Goal: Transaction & Acquisition: Purchase product/service

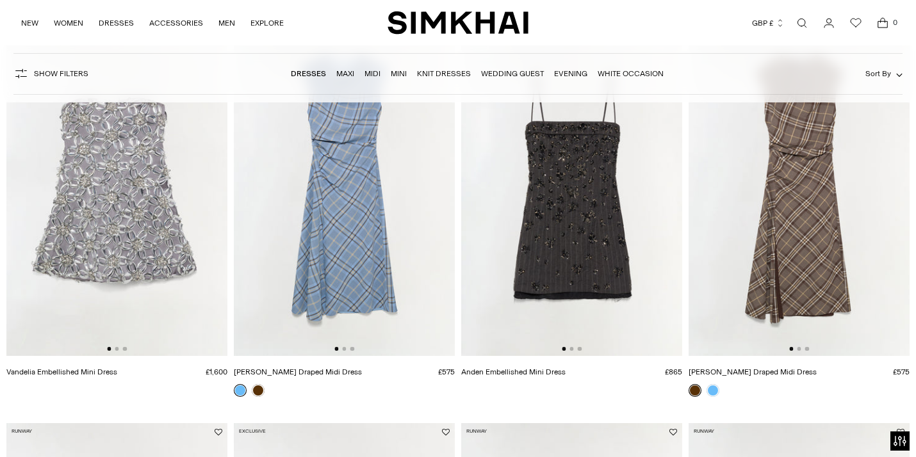
scroll to position [163, 0]
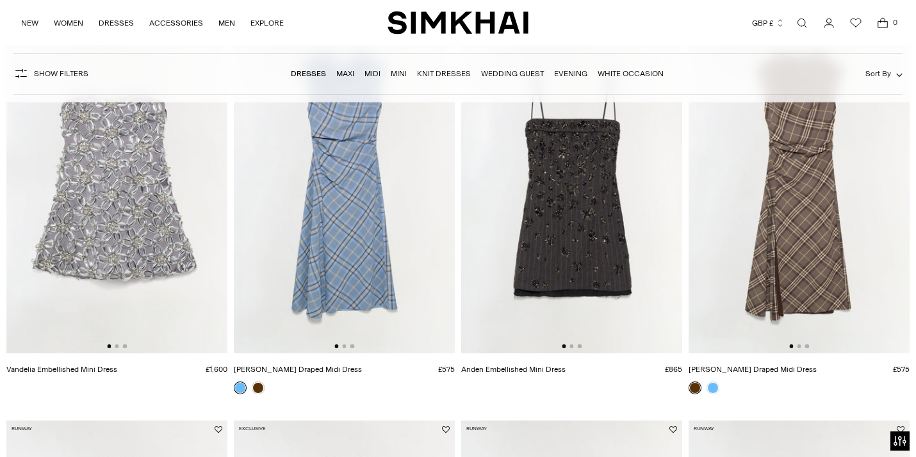
click at [345, 231] on img at bounding box center [344, 188] width 221 height 332
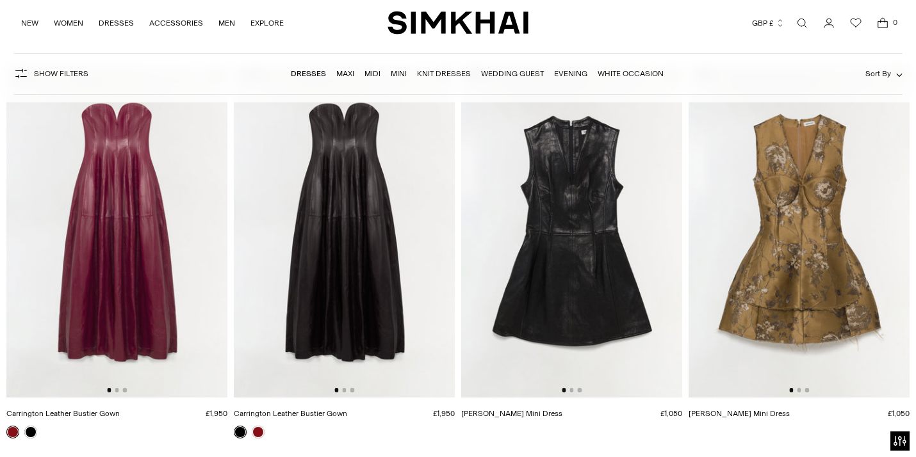
scroll to position [520, 0]
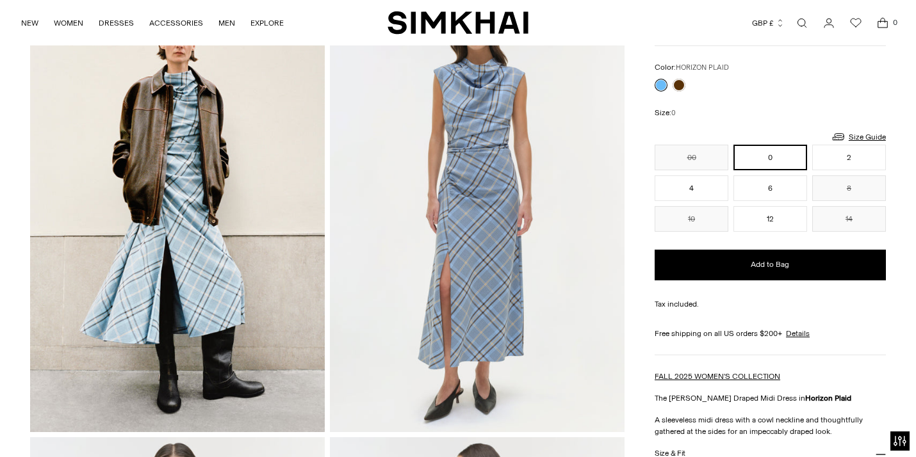
scroll to position [103, 0]
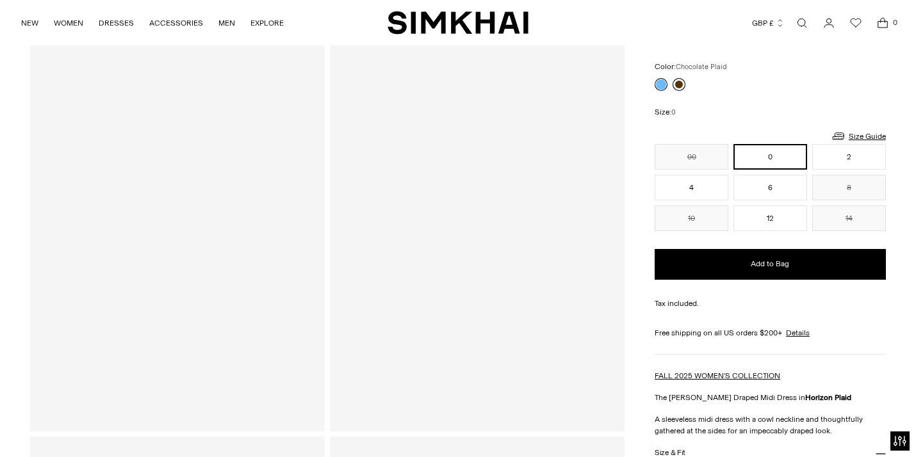
drag, startPoint x: 0, startPoint y: 0, endPoint x: 675, endPoint y: 83, distance: 680.2
click at [675, 83] on link at bounding box center [679, 84] width 13 height 13
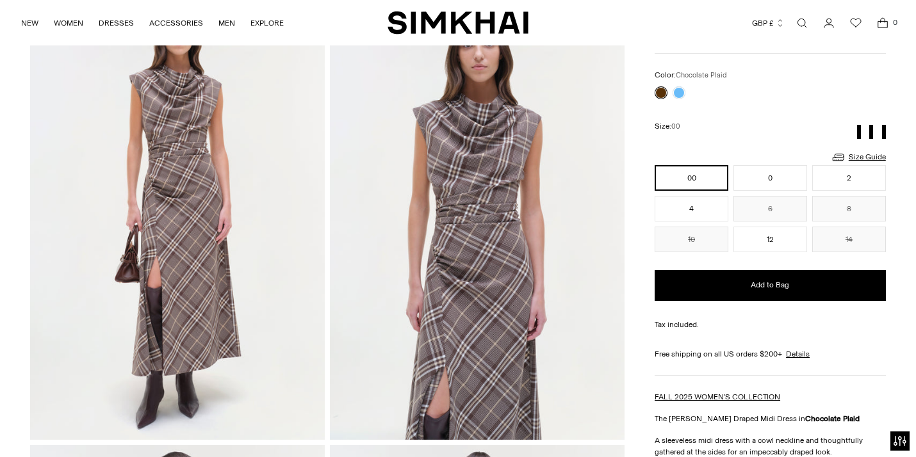
scroll to position [102, 0]
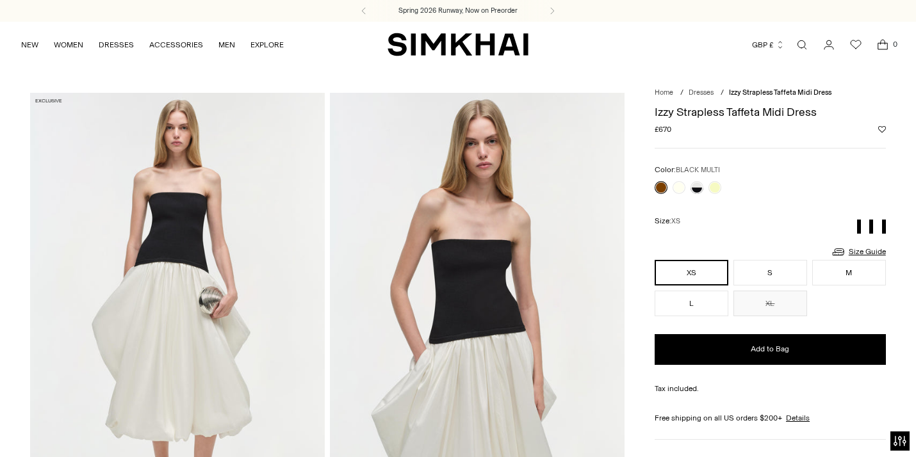
click at [702, 189] on link at bounding box center [697, 187] width 13 height 13
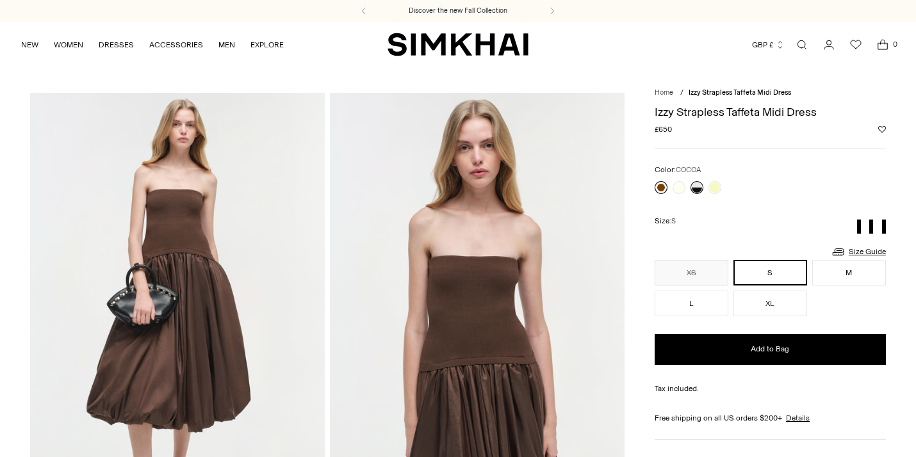
drag, startPoint x: 0, startPoint y: 0, endPoint x: 659, endPoint y: 188, distance: 685.5
click at [659, 188] on link at bounding box center [661, 187] width 13 height 13
